Goal: Check status: Check status

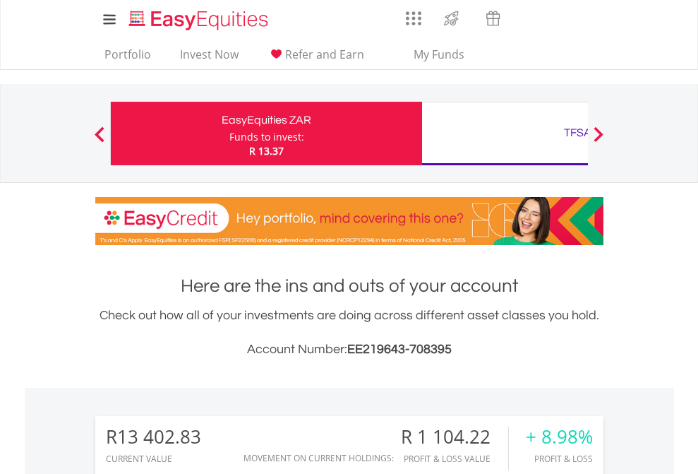
scroll to position [136, 222]
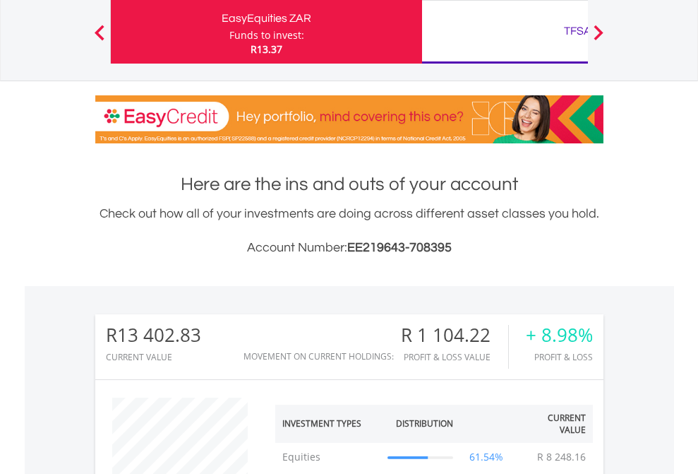
click at [505, 32] on div "TFSA" at bounding box center [578, 31] width 294 height 20
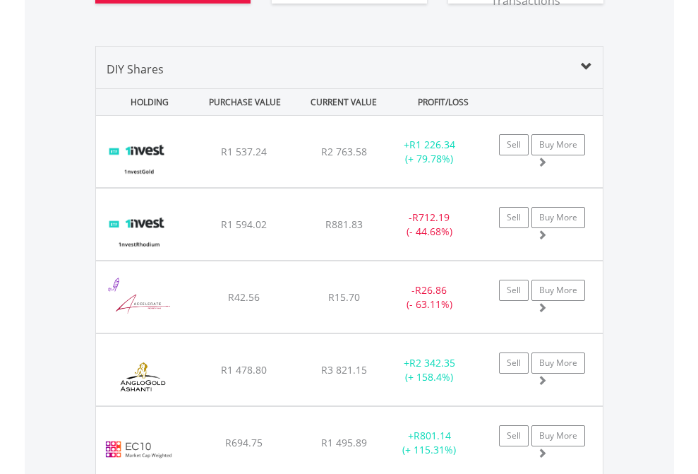
scroll to position [1626, 0]
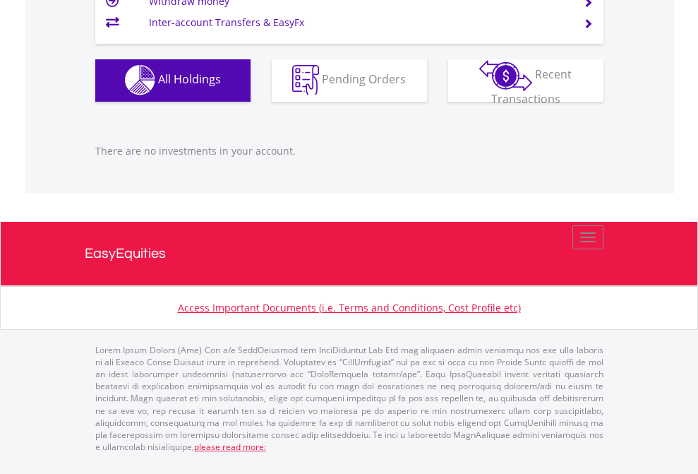
scroll to position [136, 222]
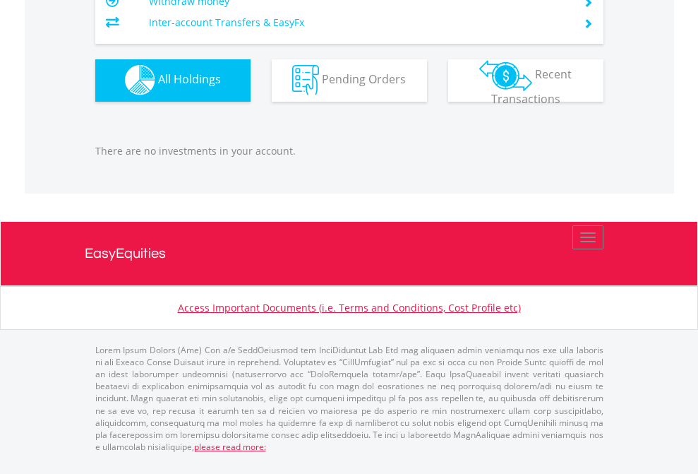
scroll to position [136, 222]
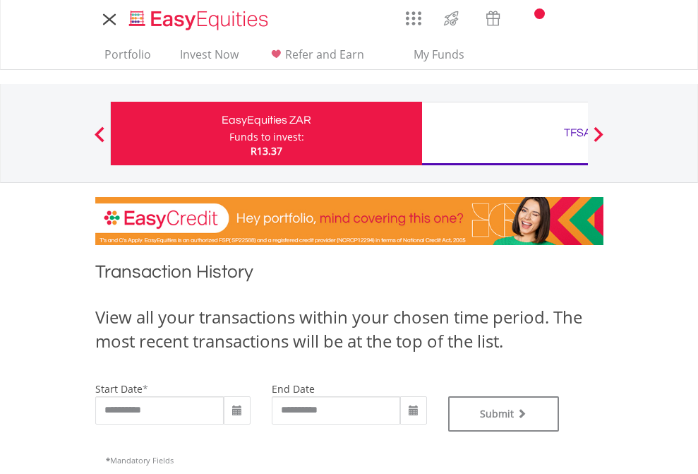
type input "**********"
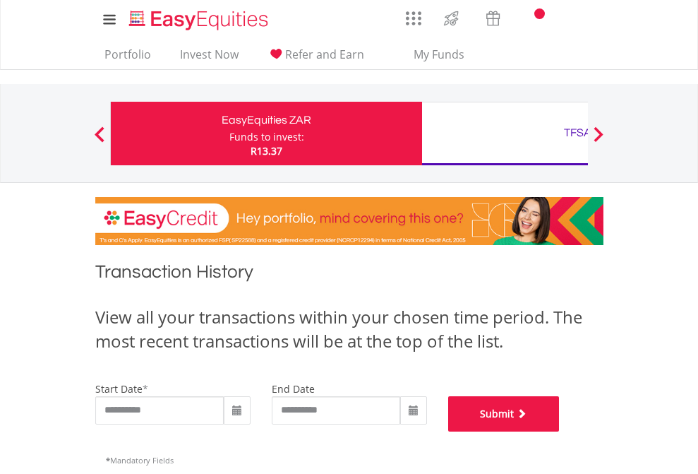
click at [560, 431] on button "Submit" at bounding box center [504, 413] width 112 height 35
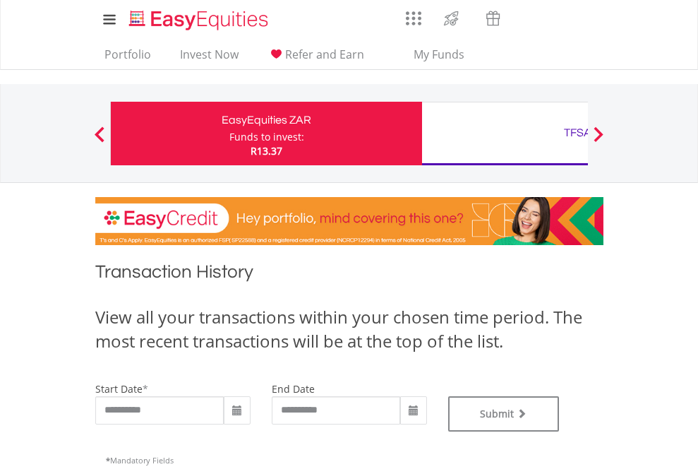
click at [505, 133] on div "TFSA" at bounding box center [578, 133] width 294 height 20
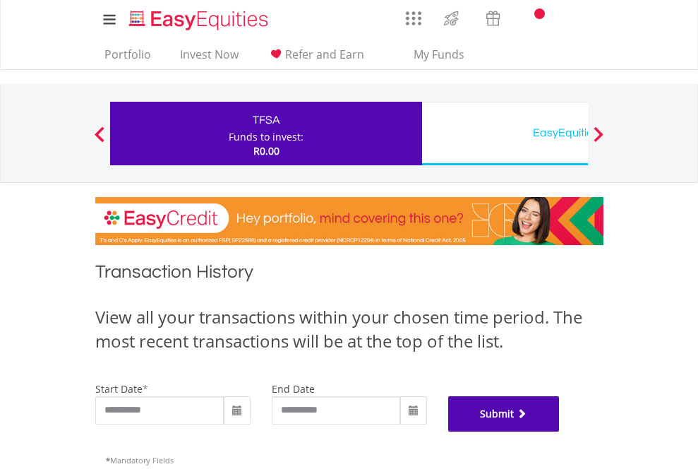
click at [560, 431] on button "Submit" at bounding box center [504, 413] width 112 height 35
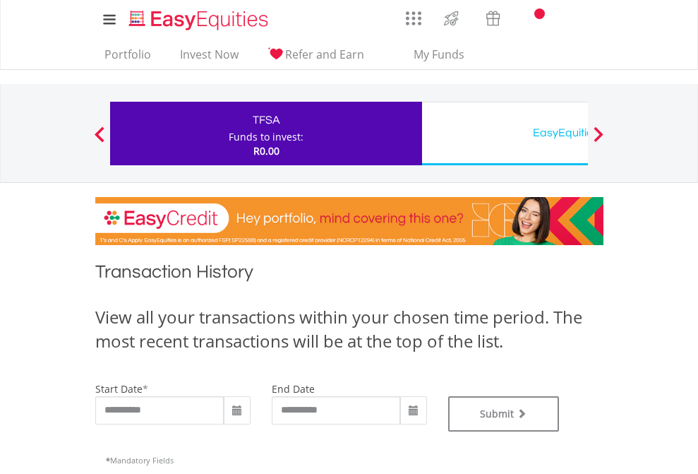
click at [505, 133] on div "EasyEquities USD" at bounding box center [578, 133] width 294 height 20
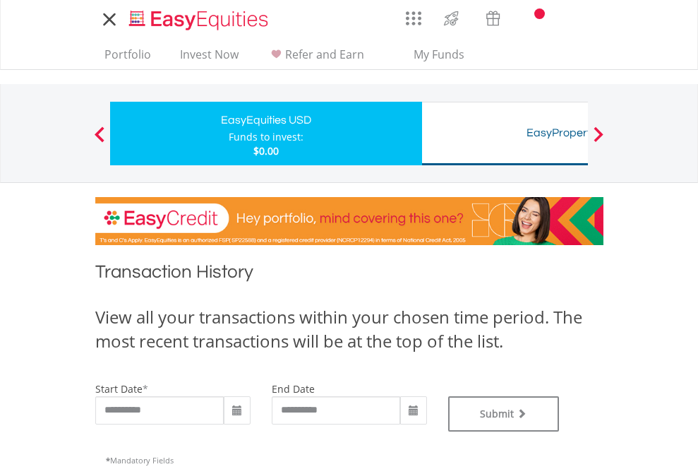
type input "**********"
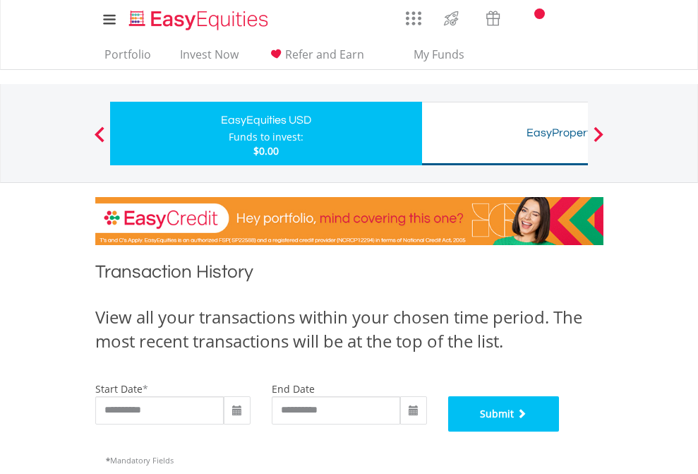
click at [560, 431] on button "Submit" at bounding box center [504, 413] width 112 height 35
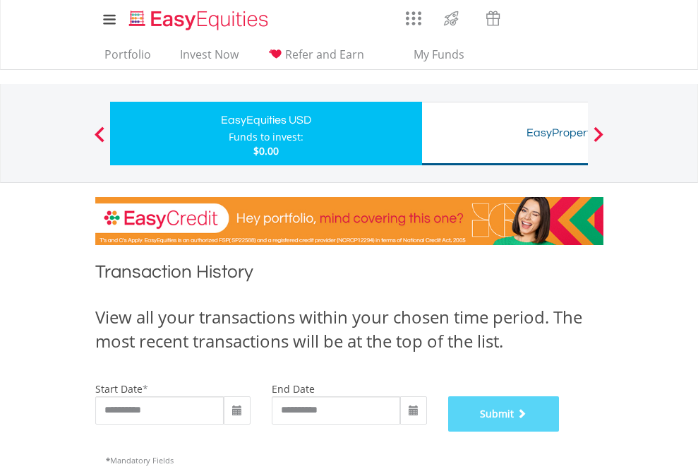
scroll to position [572, 0]
